Goal: Obtain resource: Download file/media

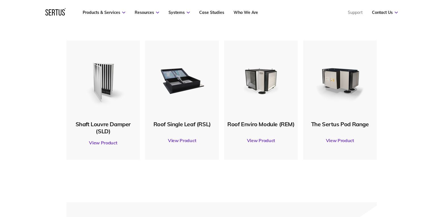
scroll to position [312, 0]
click at [193, 99] on img at bounding box center [181, 80] width 55 height 55
click at [190, 82] on img at bounding box center [181, 80] width 55 height 55
click at [183, 140] on link "View Product" at bounding box center [182, 141] width 68 height 16
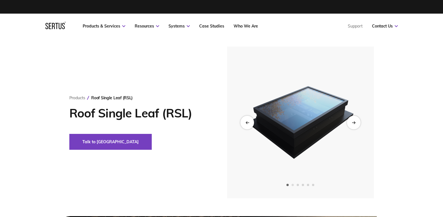
click at [292, 184] on span "Go to slide 2" at bounding box center [292, 185] width 2 height 2
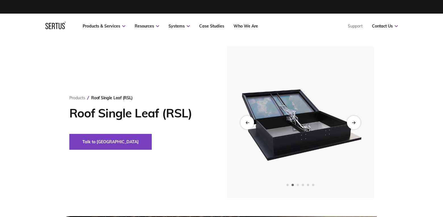
click at [297, 186] on span "Go to slide 3" at bounding box center [297, 185] width 2 height 2
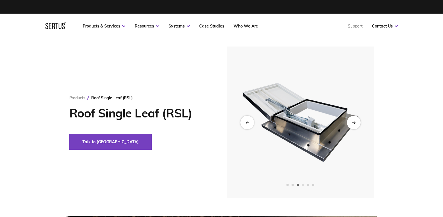
click at [302, 186] on span "Go to slide 4" at bounding box center [303, 185] width 2 height 2
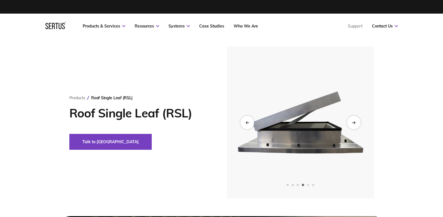
click at [308, 185] on span "Go to slide 5" at bounding box center [308, 185] width 2 height 2
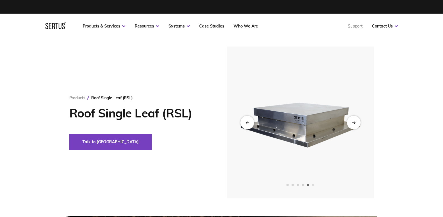
click at [312, 185] on span "Go to slide 6" at bounding box center [313, 185] width 2 height 2
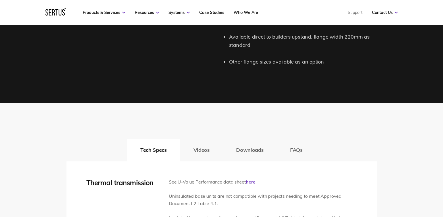
scroll to position [767, 0]
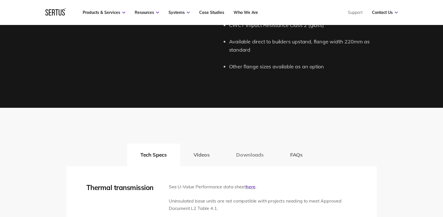
click at [242, 154] on button "Downloads" at bounding box center [250, 155] width 54 height 23
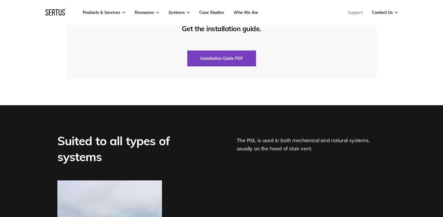
scroll to position [1505, 0]
